Goal: Task Accomplishment & Management: Manage account settings

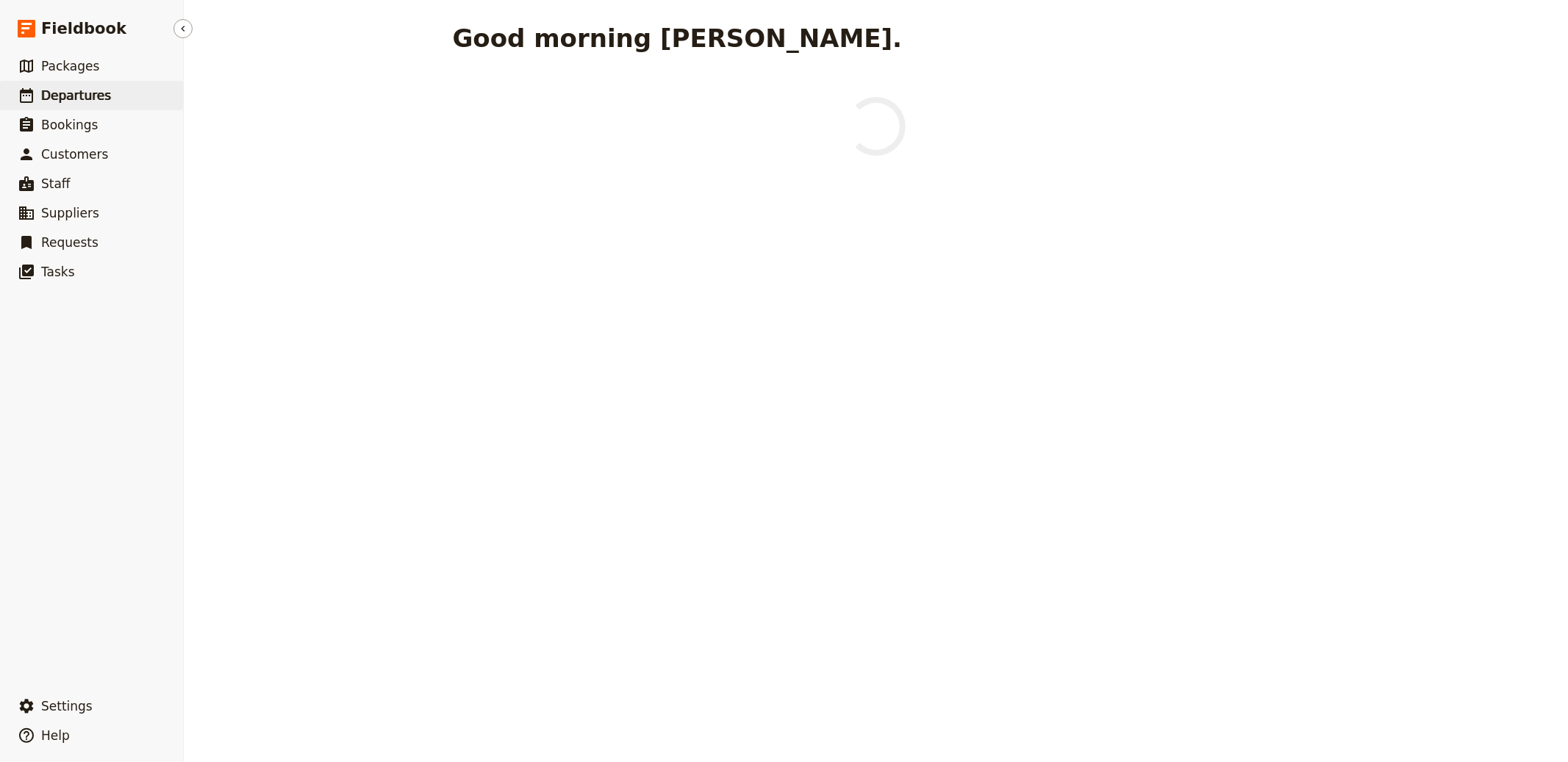
click at [149, 97] on link "​ Departures" at bounding box center [91, 95] width 183 height 30
select select "CREATED_AT"
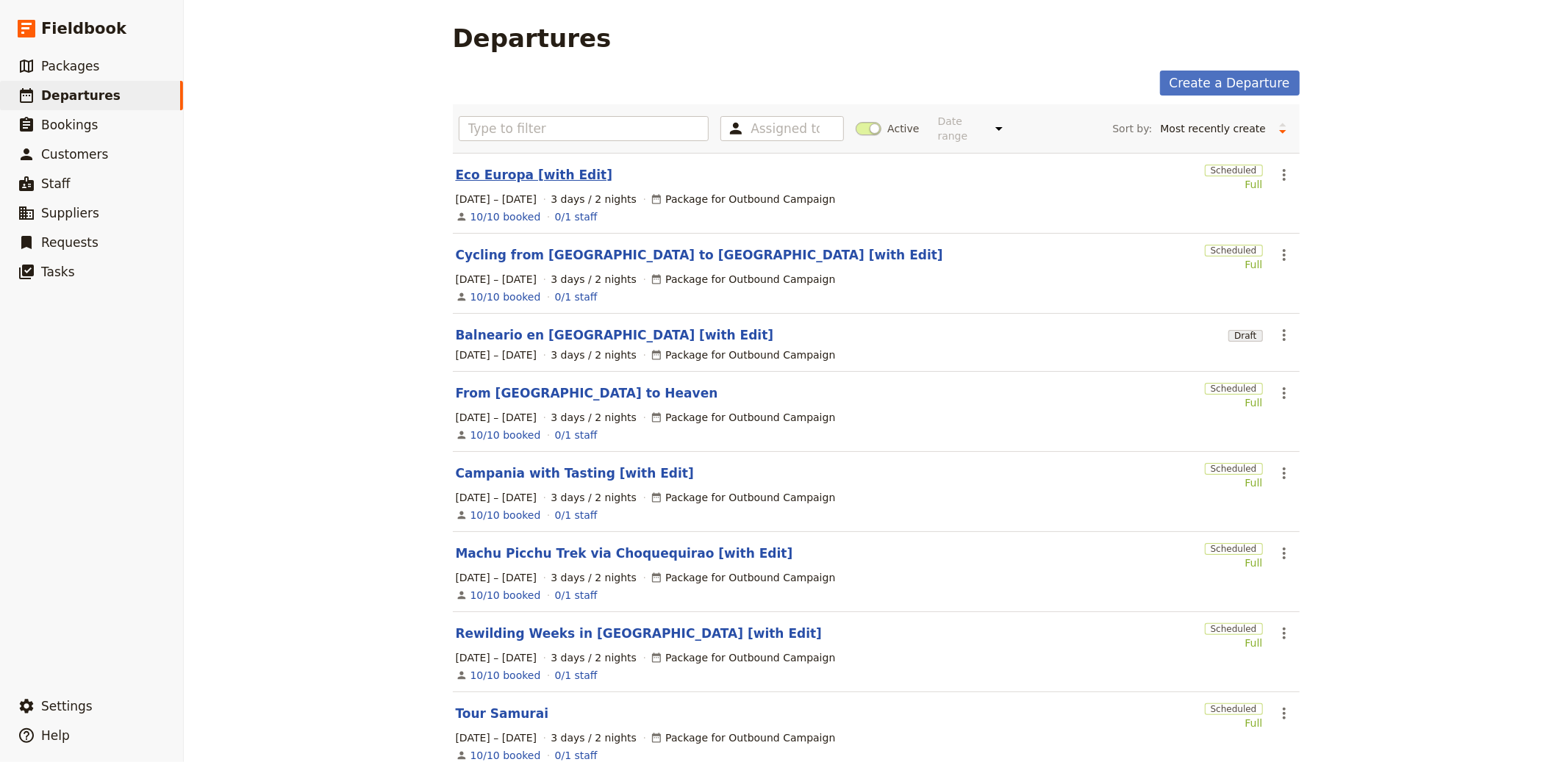
click at [508, 174] on link "Eco Europa [with Edit]" at bounding box center [534, 175] width 158 height 18
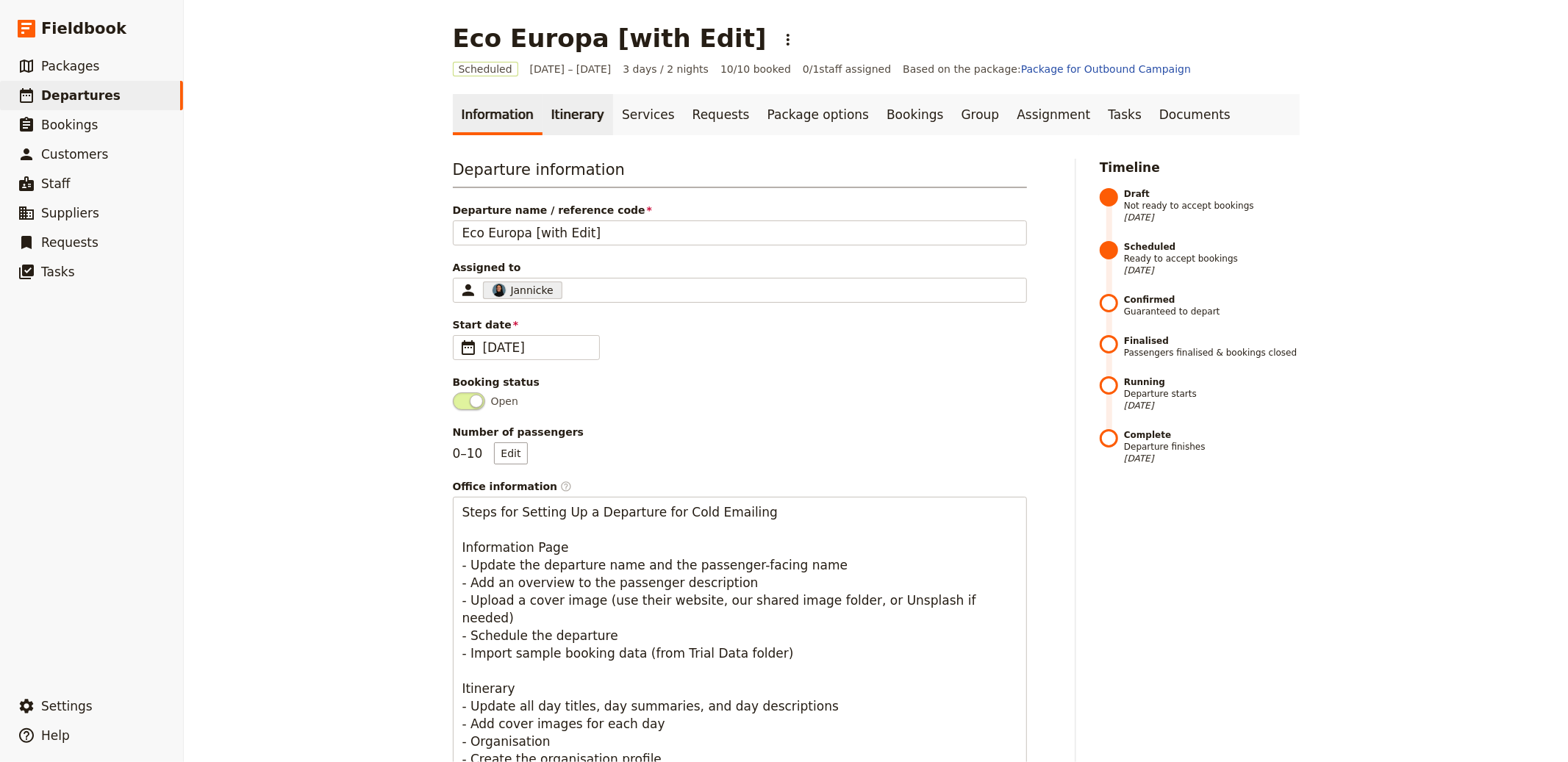
click at [545, 102] on link "Itinerary" at bounding box center [578, 114] width 71 height 41
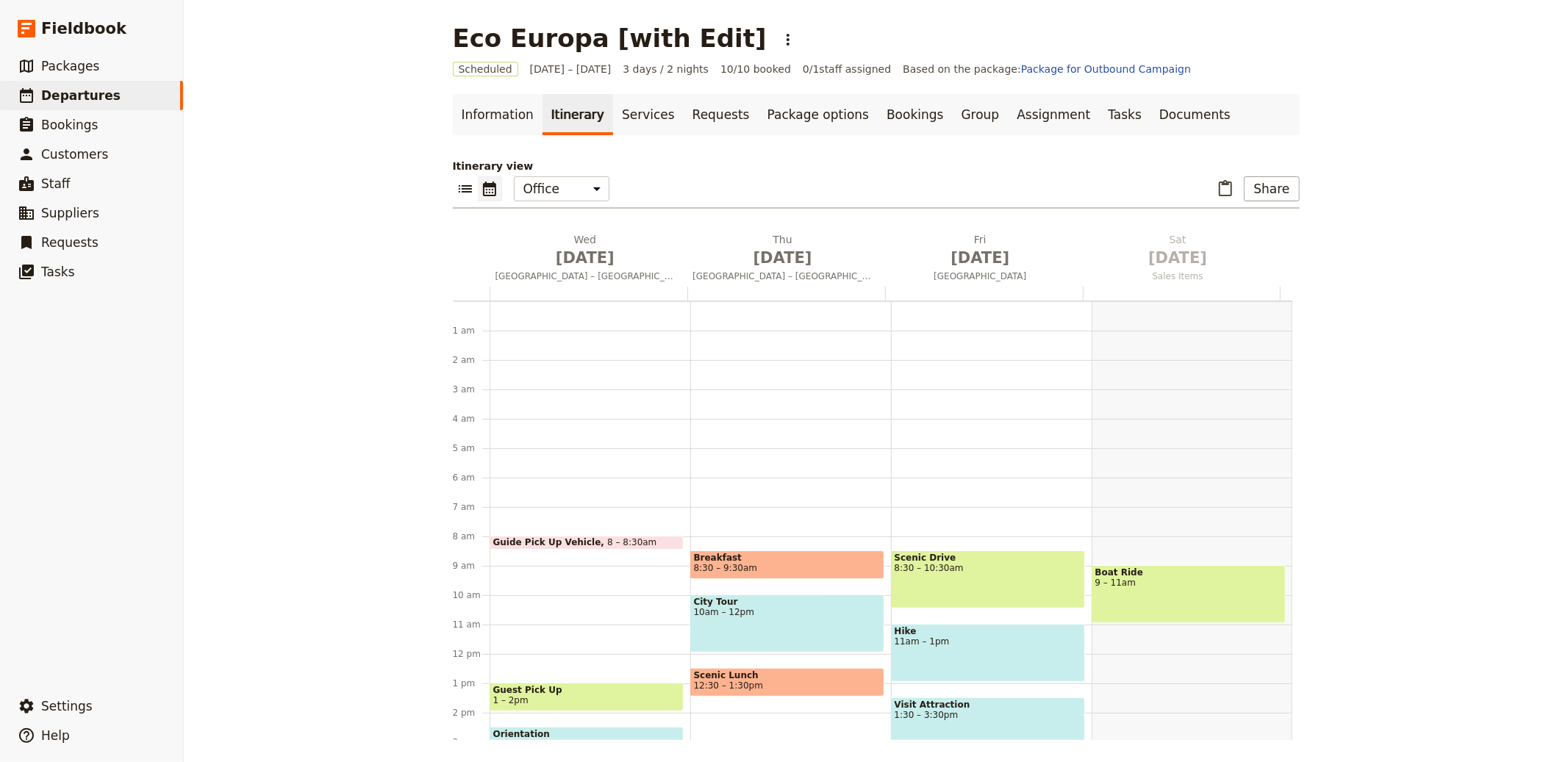
scroll to position [192, 0]
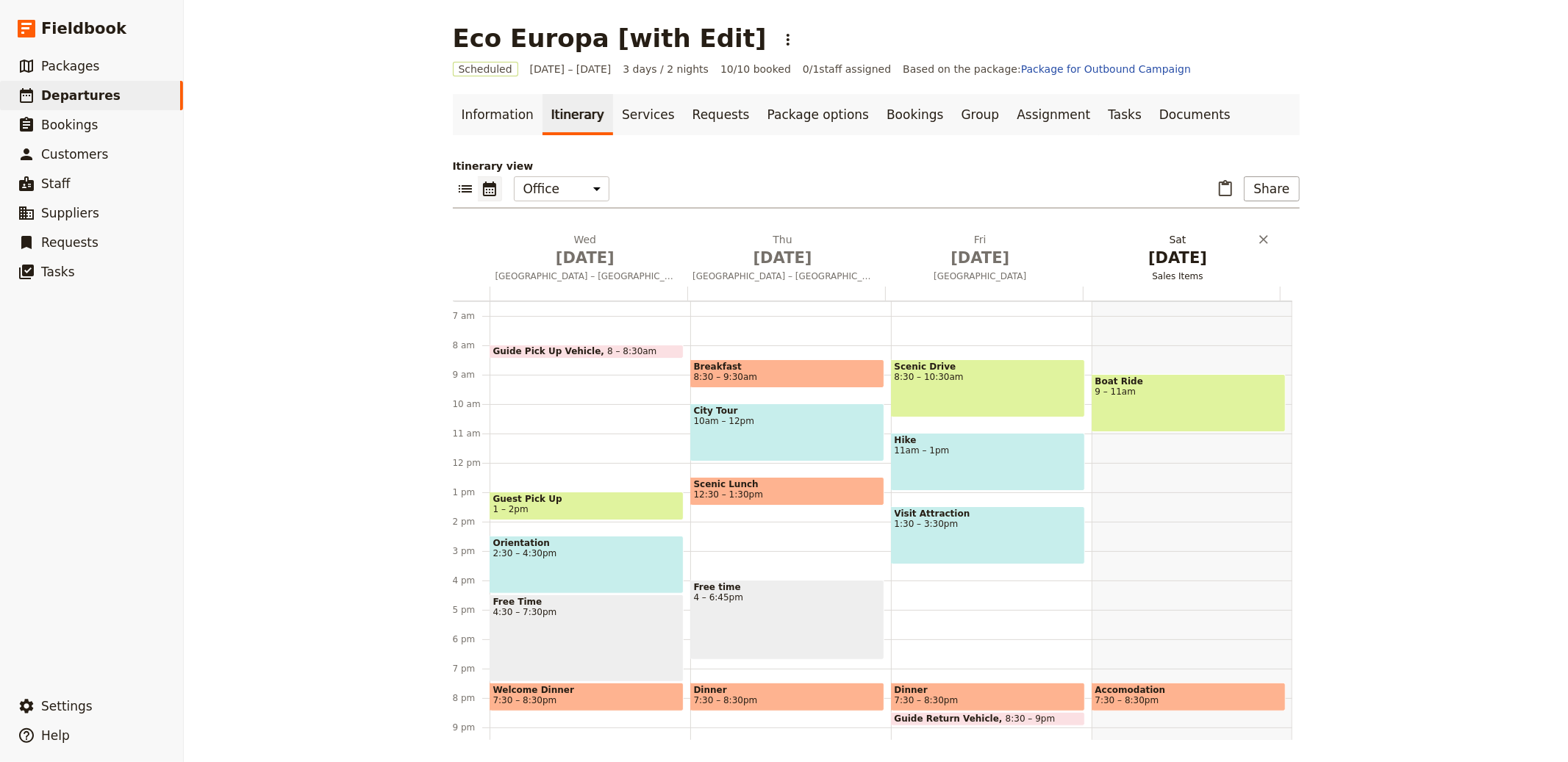
click at [1138, 257] on span "[DATE]" at bounding box center [1178, 257] width 180 height 22
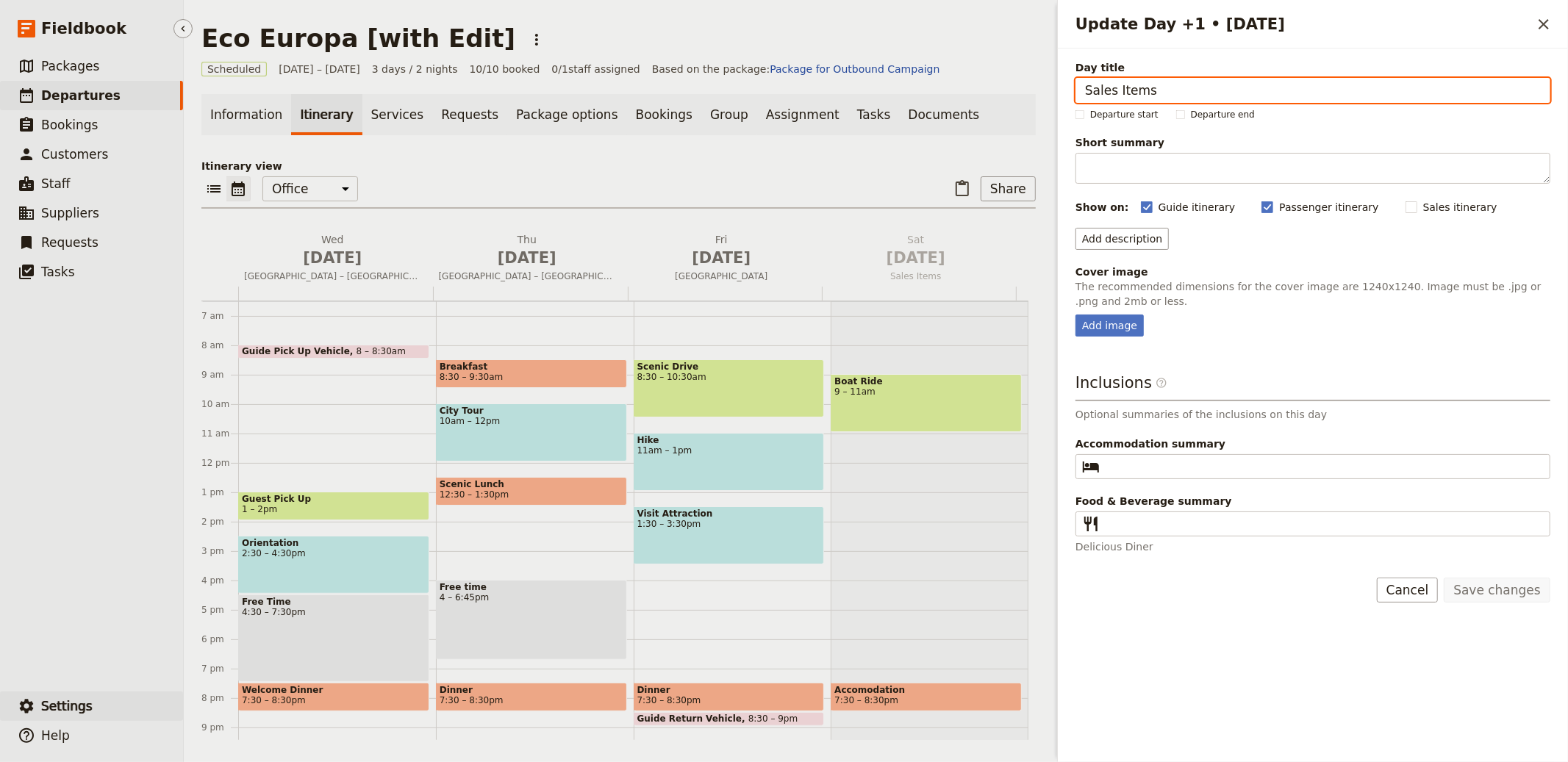
click at [74, 720] on button "​ Settings" at bounding box center [91, 706] width 183 height 30
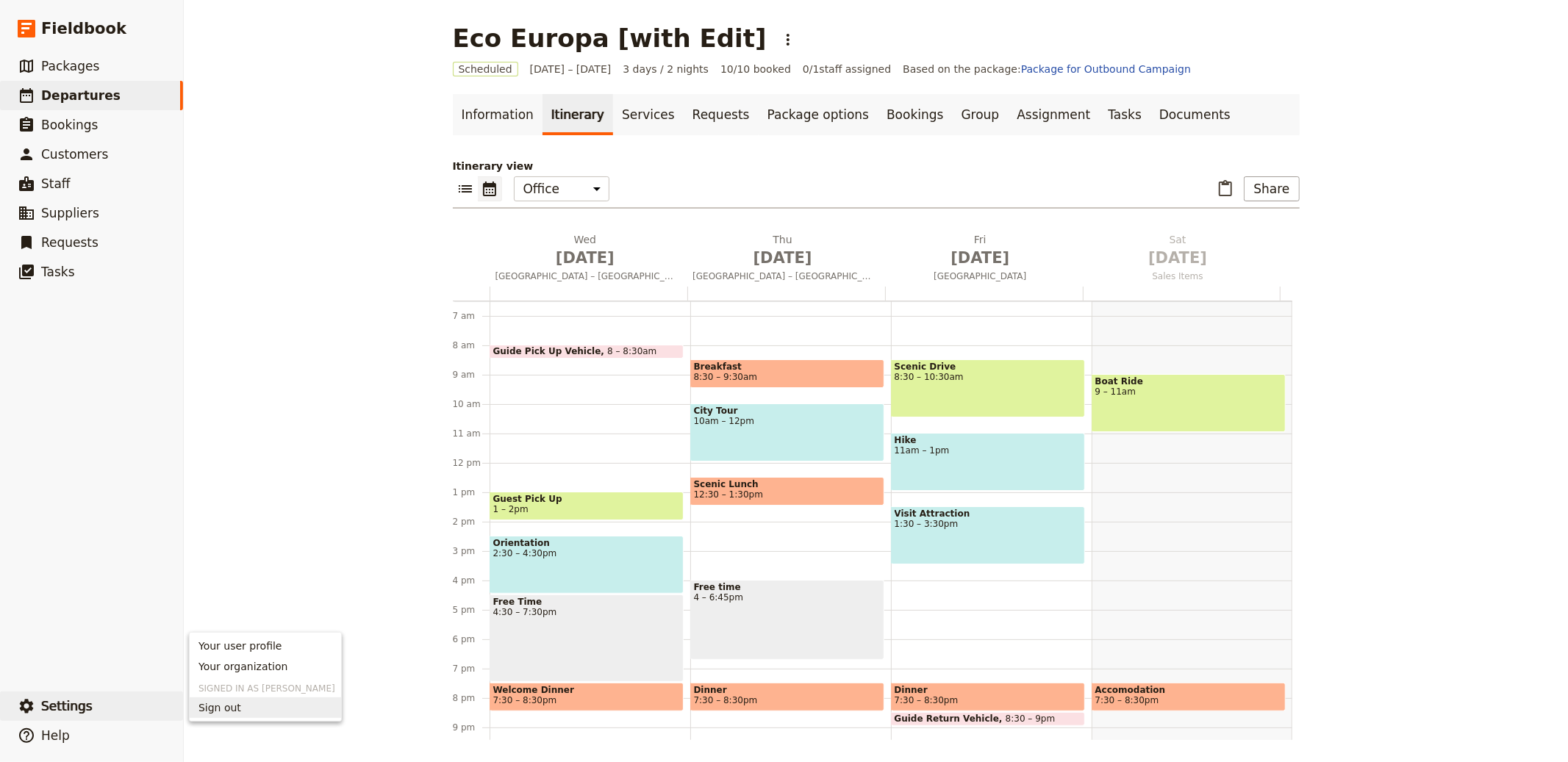
click at [264, 703] on span "Sign out" at bounding box center [265, 708] width 134 height 14
